Goal: Transaction & Acquisition: Book appointment/travel/reservation

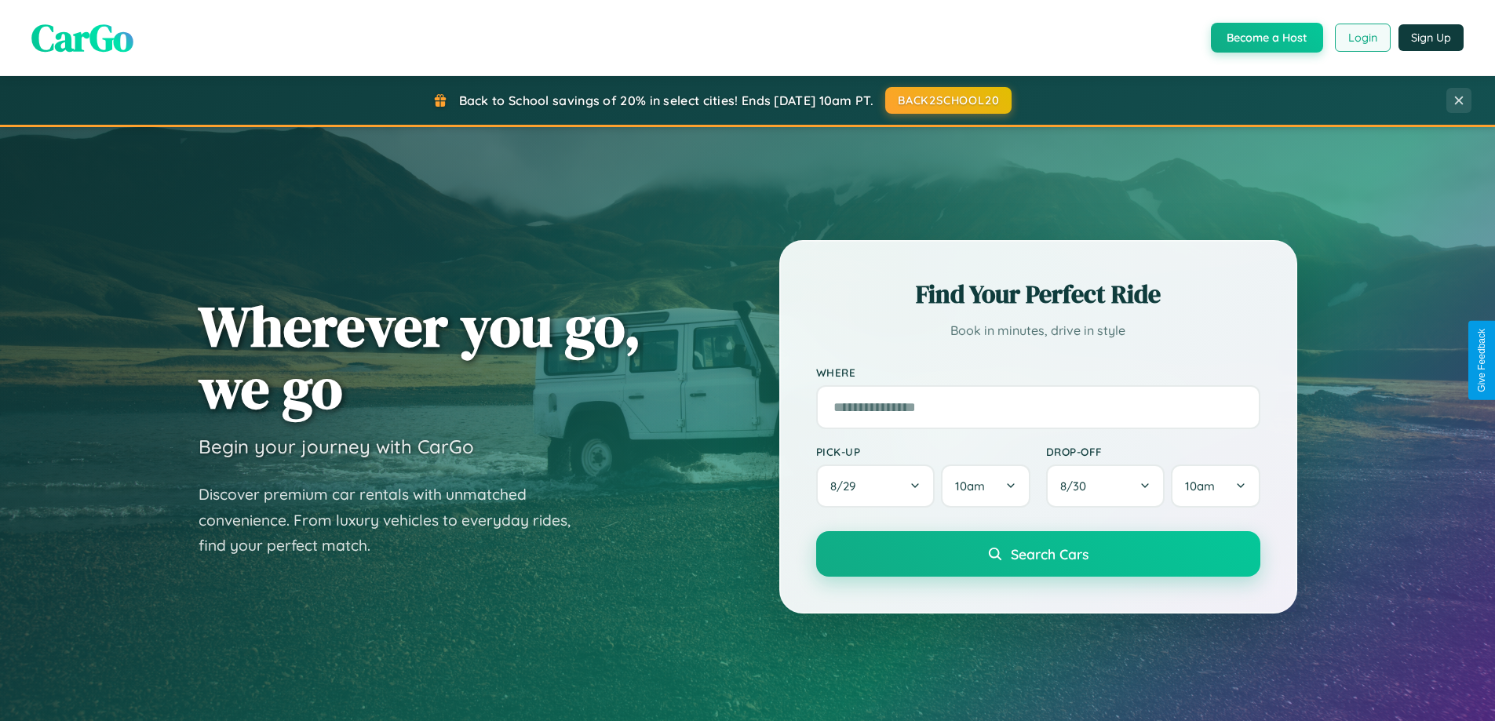
click at [1362, 38] on button "Login" at bounding box center [1363, 38] width 56 height 28
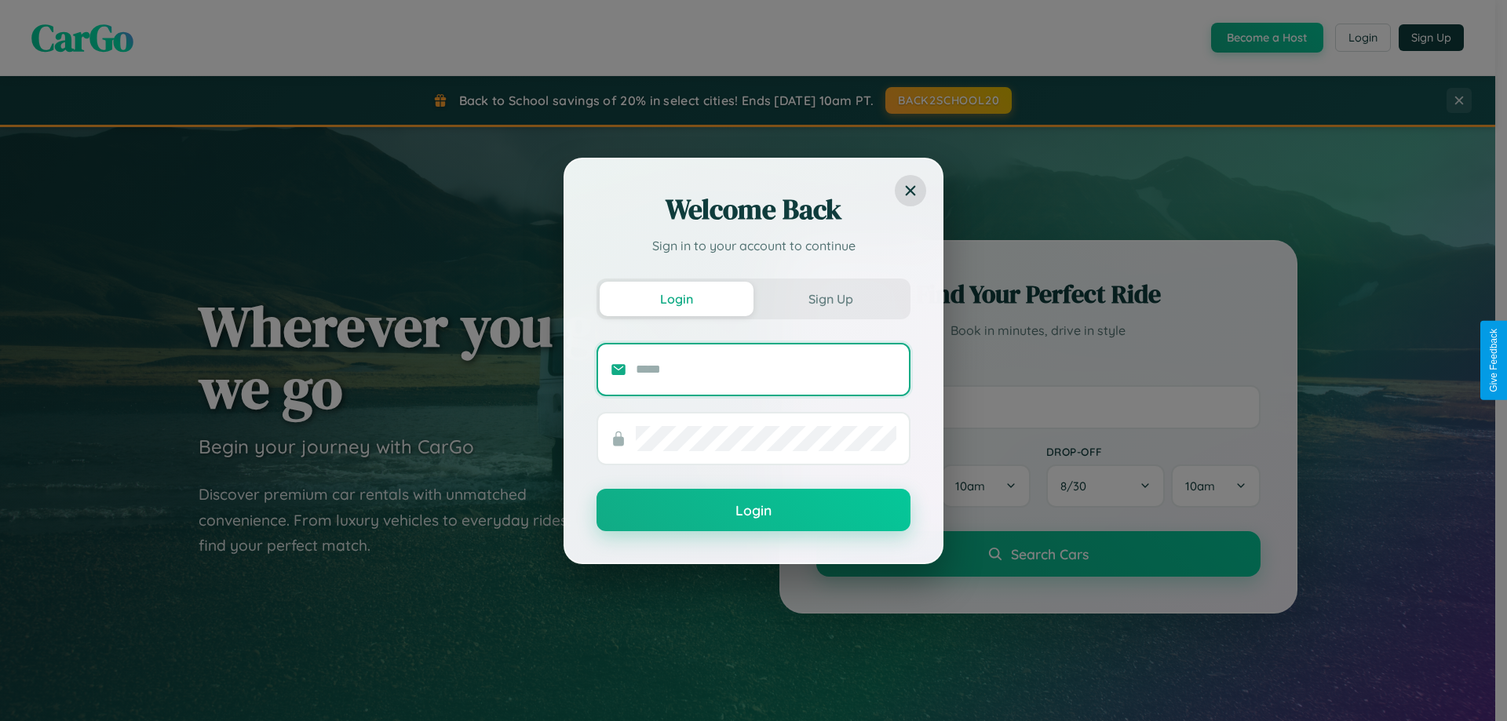
click at [766, 369] on input "text" at bounding box center [766, 369] width 261 height 25
type input "**********"
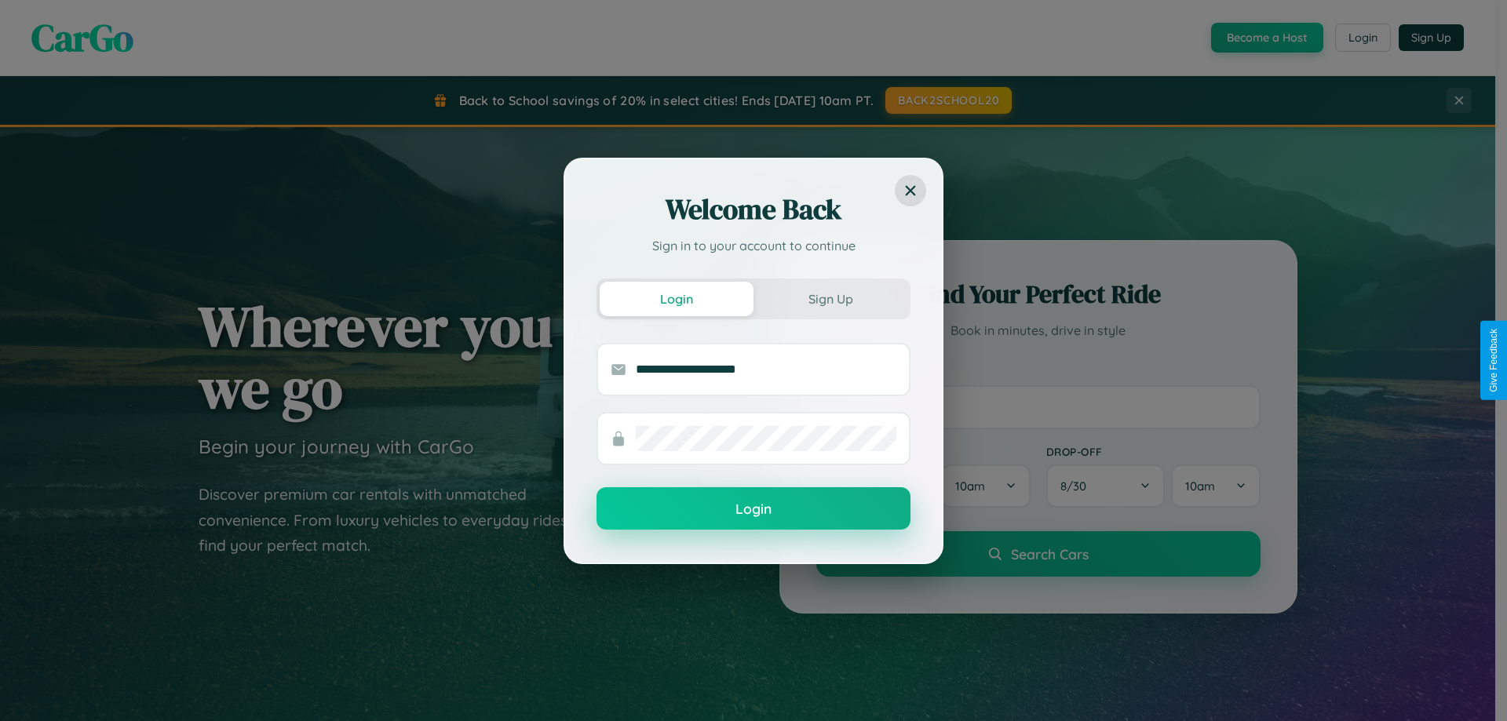
click at [753, 509] on button "Login" at bounding box center [753, 508] width 314 height 42
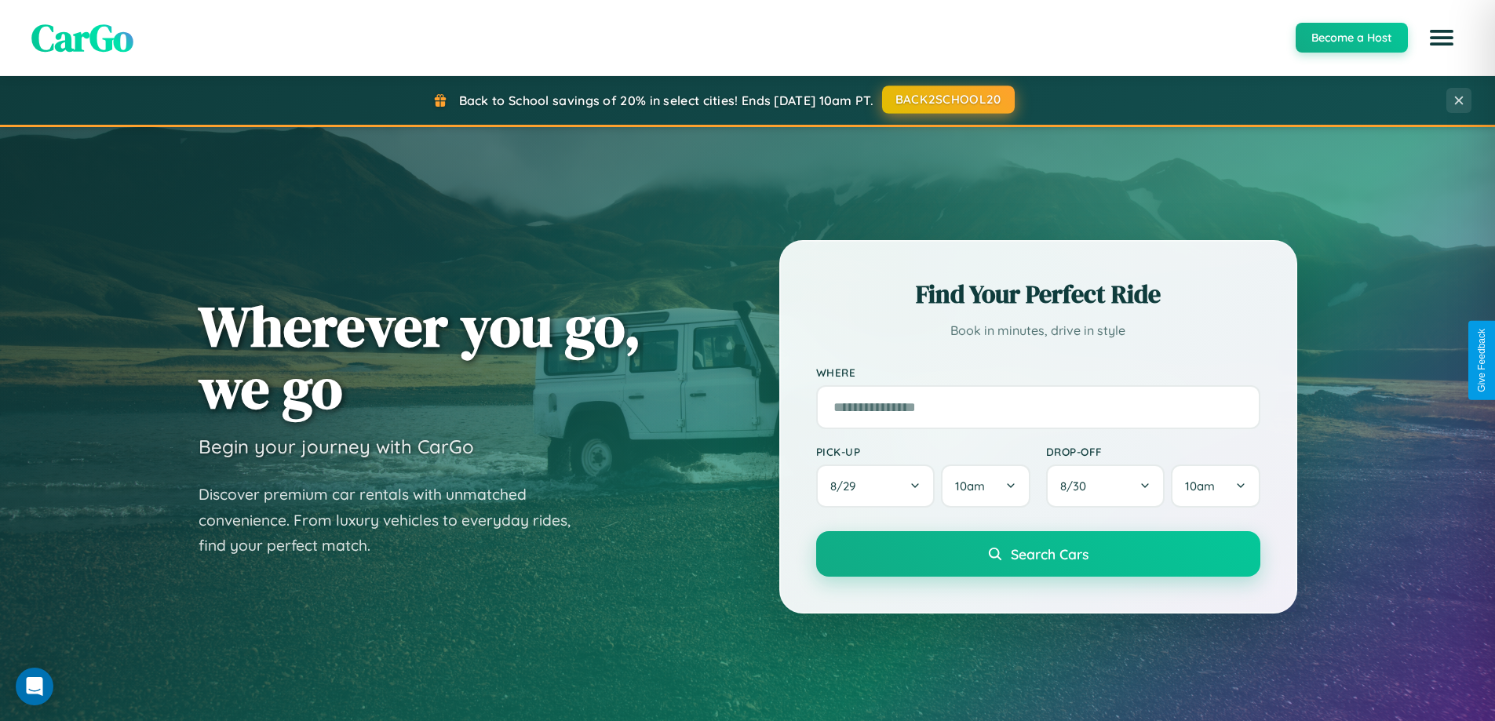
click at [947, 100] on button "BACK2SCHOOL20" at bounding box center [948, 100] width 133 height 28
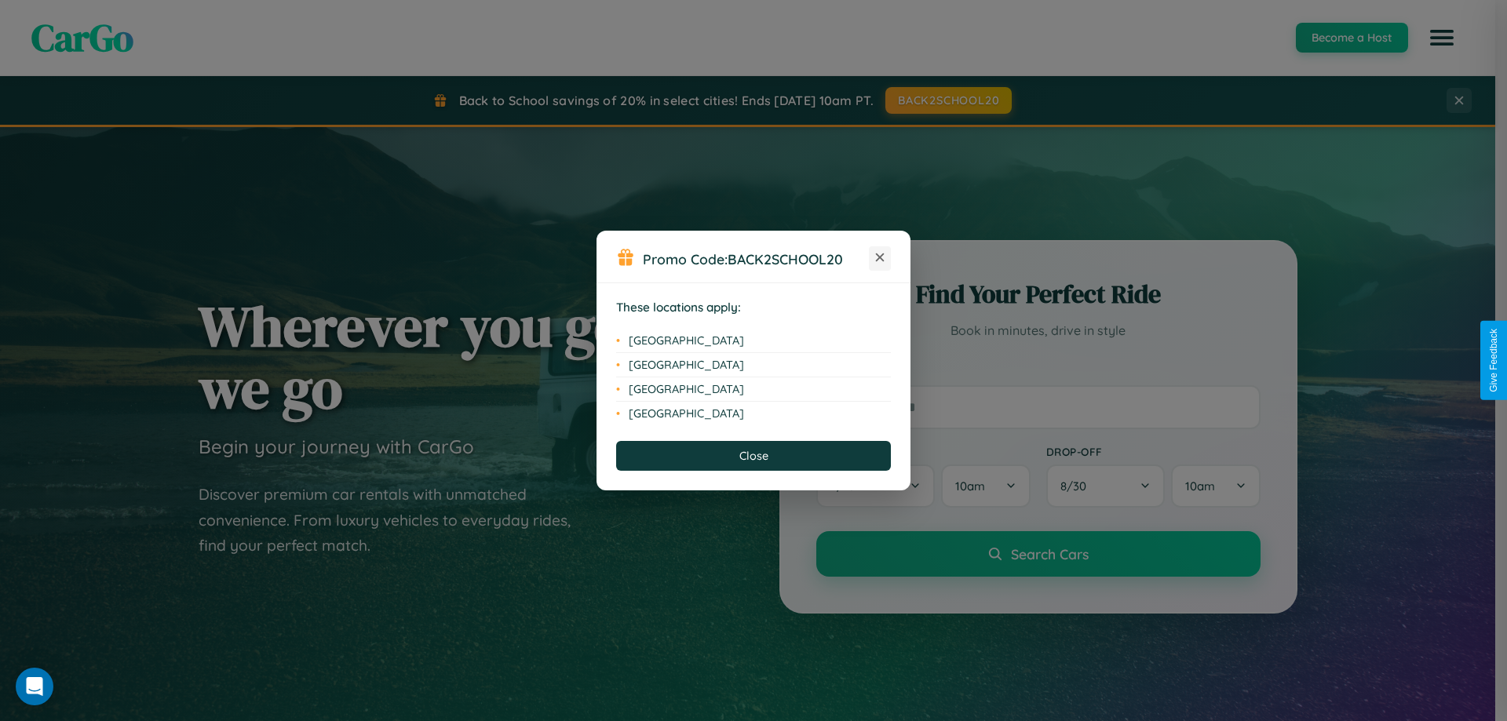
click at [880, 258] on icon at bounding box center [880, 258] width 9 height 9
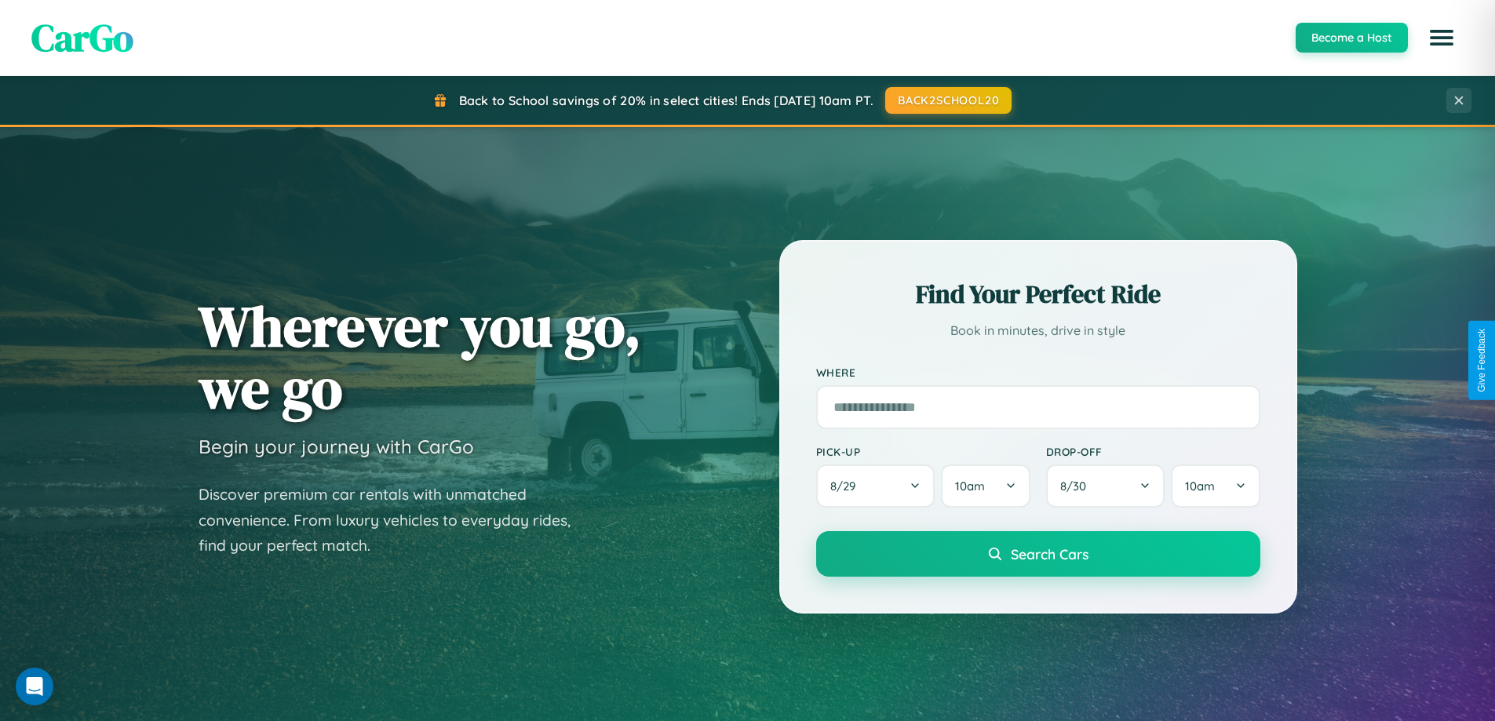
scroll to position [3020, 0]
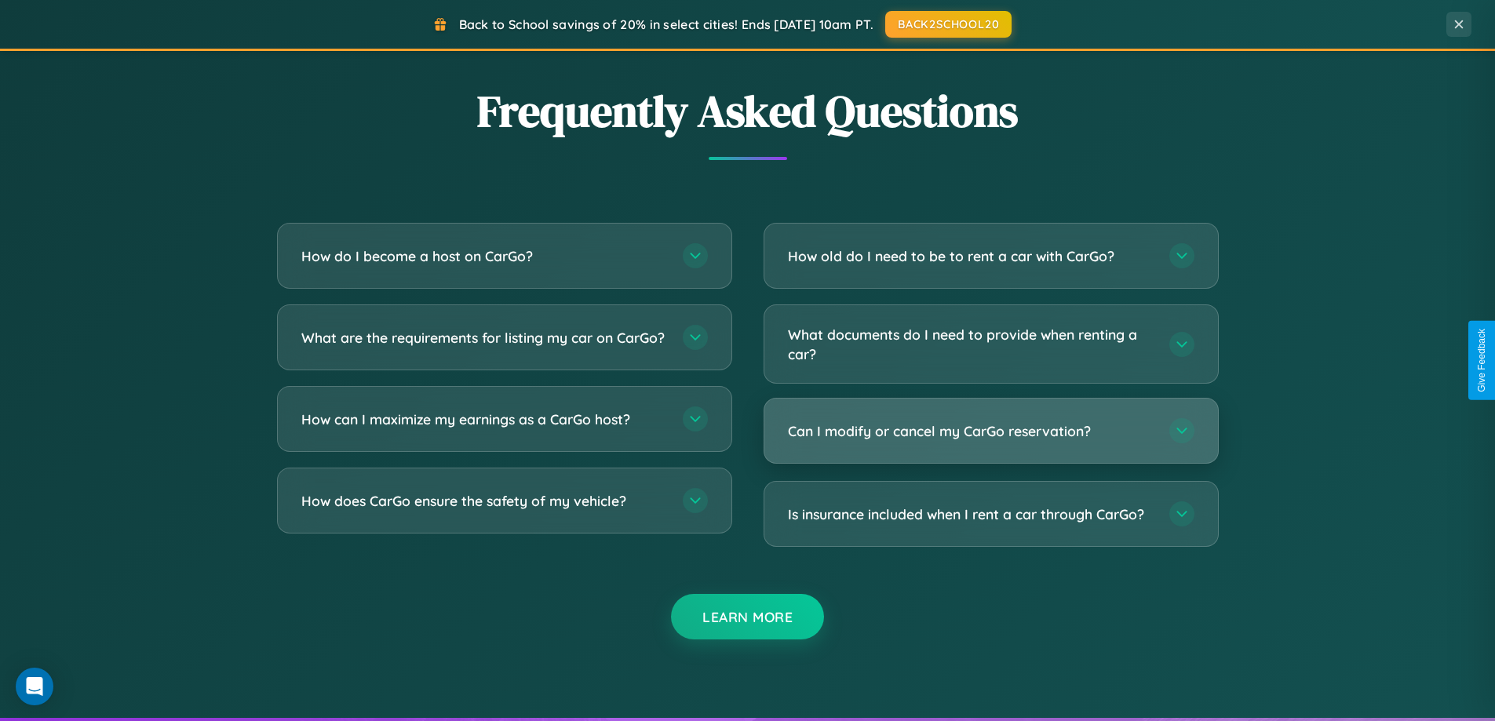
click at [990, 432] on h3 "Can I modify or cancel my CarGo reservation?" at bounding box center [971, 431] width 366 height 20
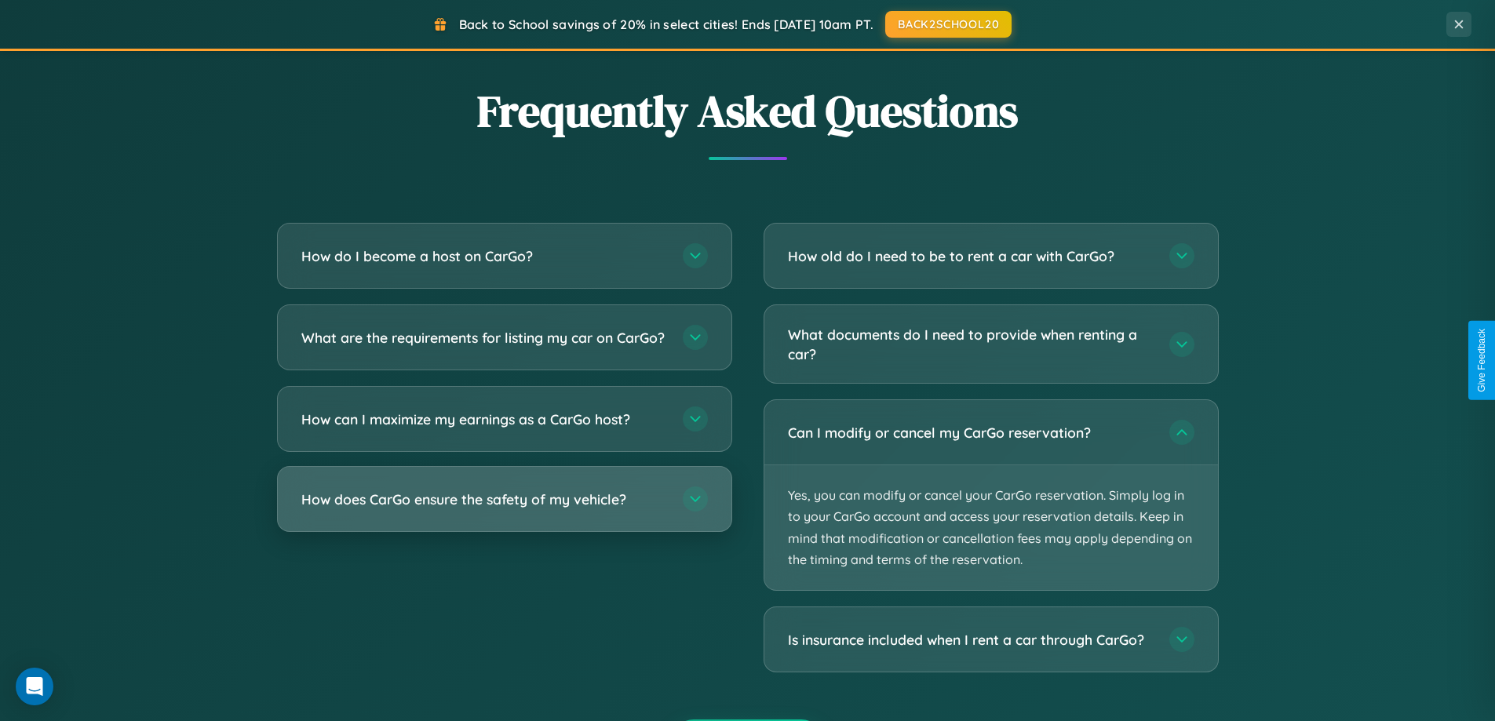
click at [504, 509] on h3 "How does CarGo ensure the safety of my vehicle?" at bounding box center [484, 500] width 366 height 20
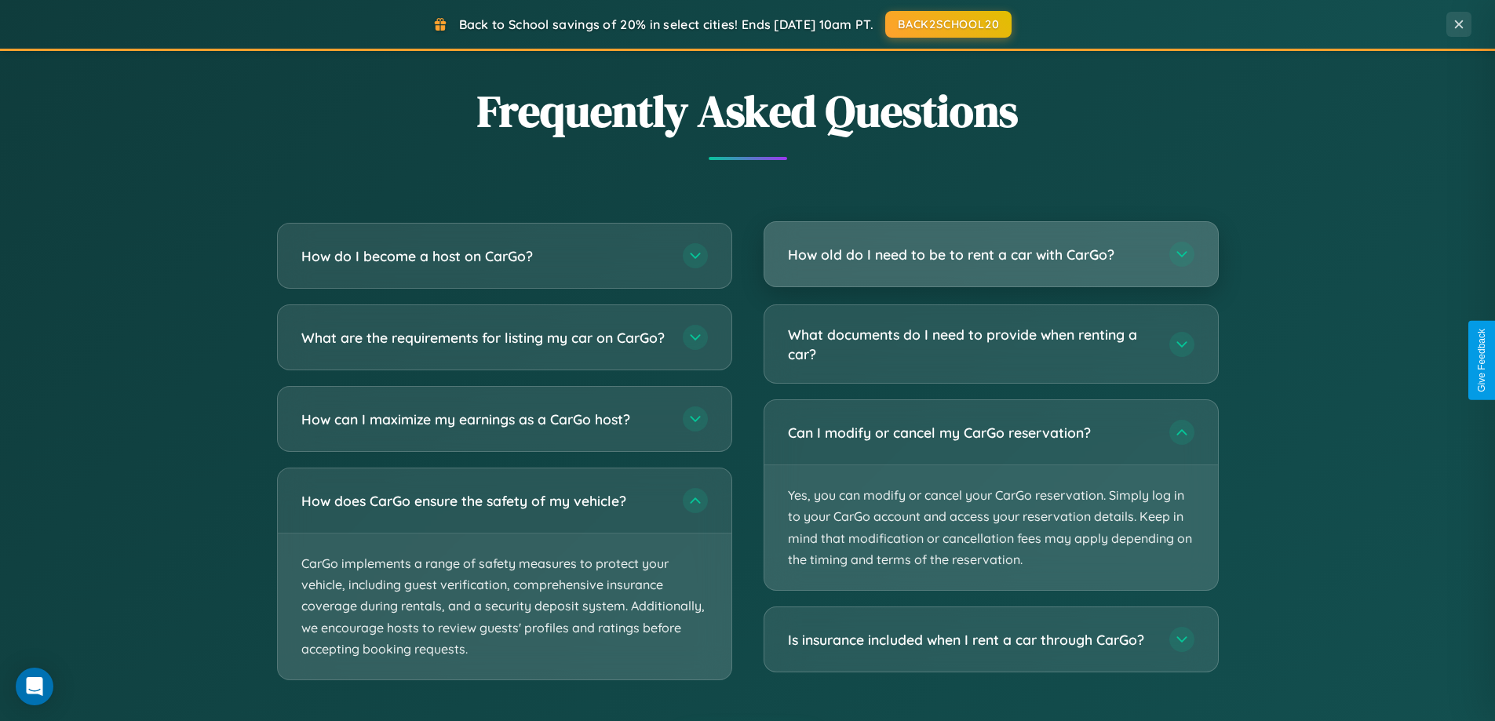
click at [990, 256] on h3 "How old do I need to be to rent a car with CarGo?" at bounding box center [971, 255] width 366 height 20
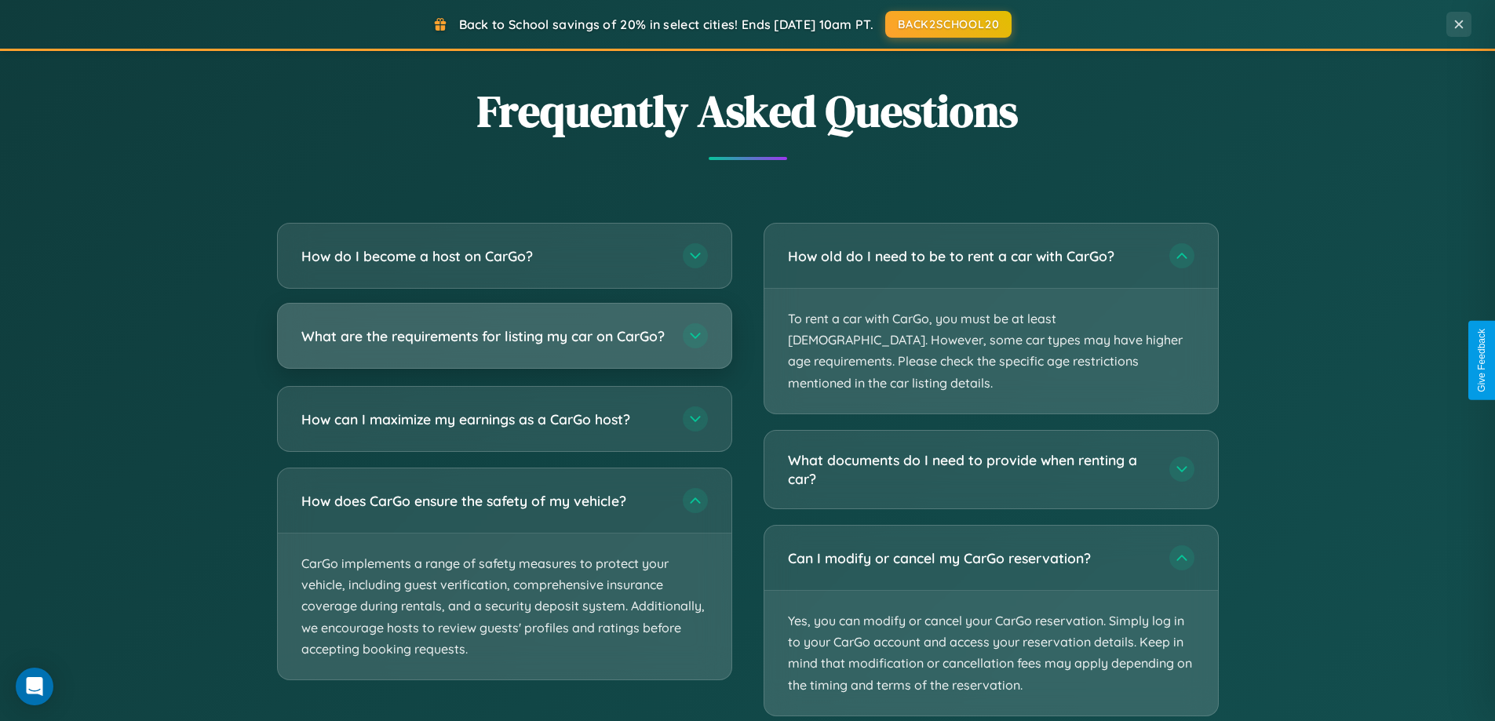
click at [504, 343] on h3 "What are the requirements for listing my car on CarGo?" at bounding box center [484, 336] width 366 height 20
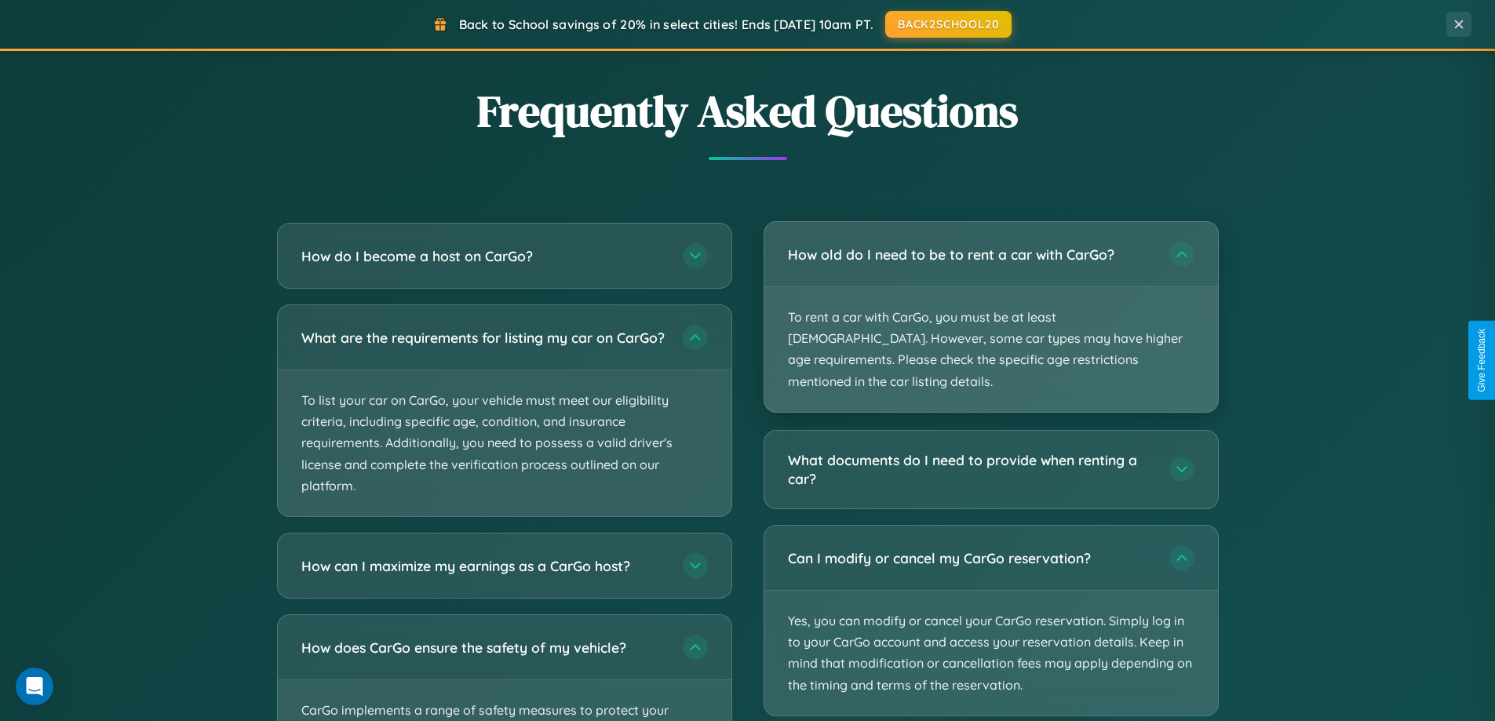
click at [990, 307] on p "To rent a car with CarGo, you must be at least [DEMOGRAPHIC_DATA]. However, som…" at bounding box center [991, 349] width 454 height 125
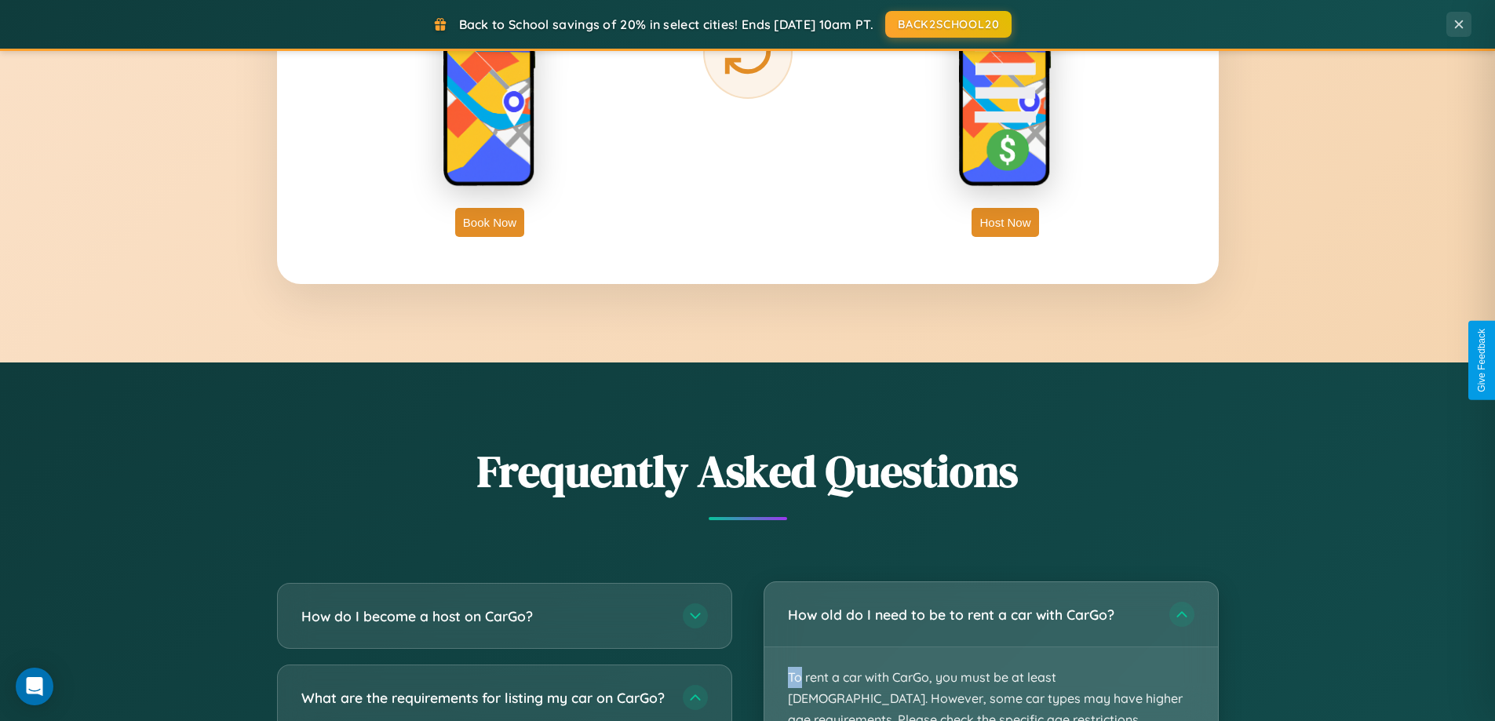
scroll to position [2522, 0]
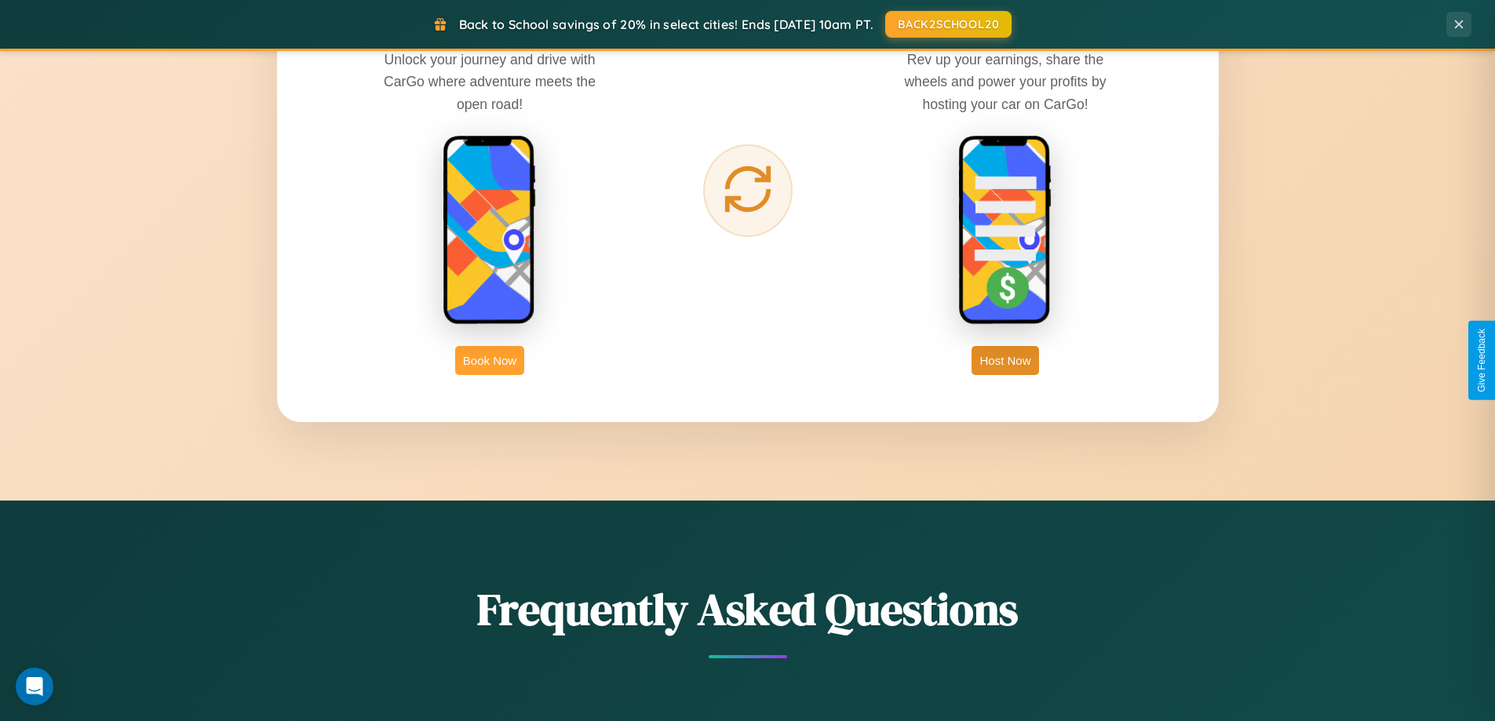
click at [490, 360] on button "Book Now" at bounding box center [489, 360] width 69 height 29
